Goal: Information Seeking & Learning: Learn about a topic

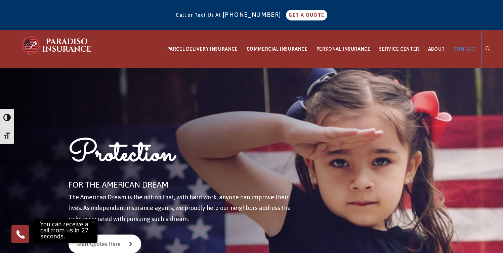
click at [463, 50] on span "CONTACT" at bounding box center [464, 48] width 23 height 5
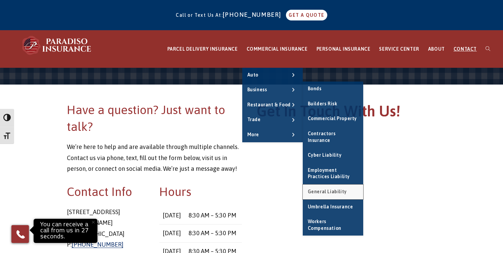
click at [333, 189] on span "General Liability" at bounding box center [327, 191] width 39 height 5
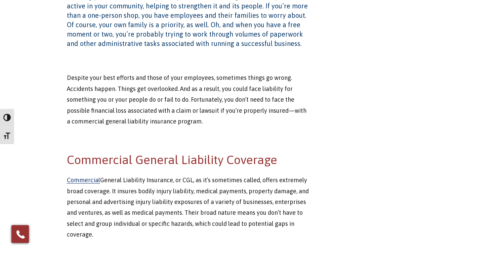
scroll to position [251, 0]
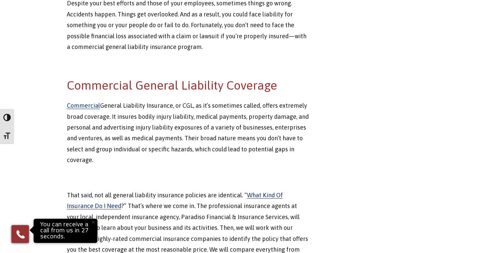
scroll to position [0, 0]
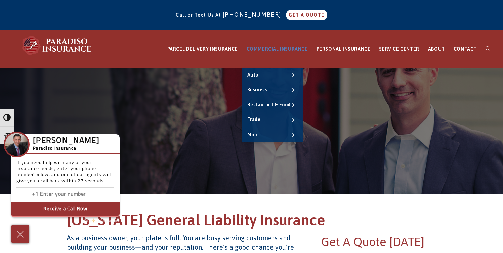
click at [307, 51] on span "COMMERCIAL INSURANCE" at bounding box center [277, 48] width 61 height 5
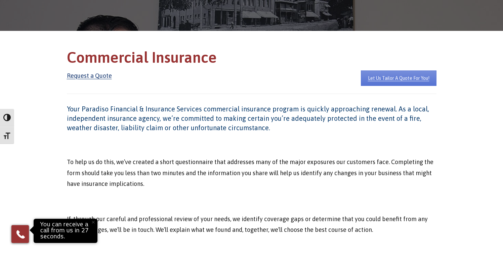
scroll to position [162, 0]
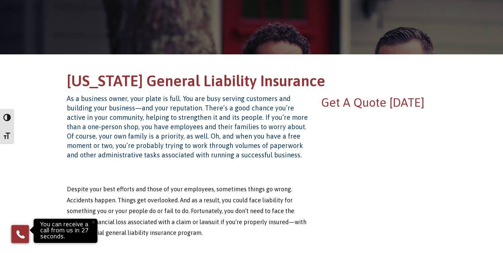
scroll to position [118, 0]
